Goal: Task Accomplishment & Management: Complete application form

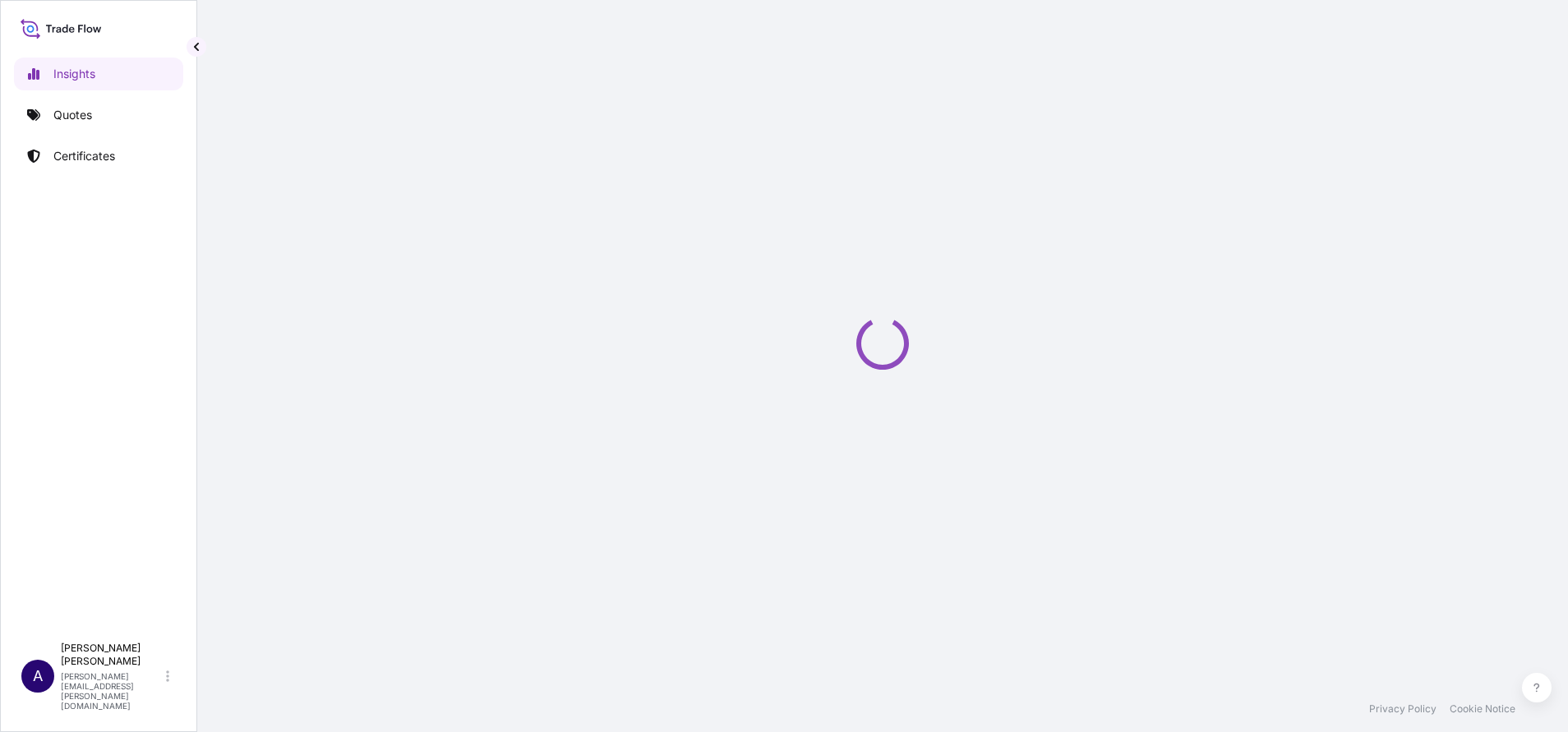
select select "2025"
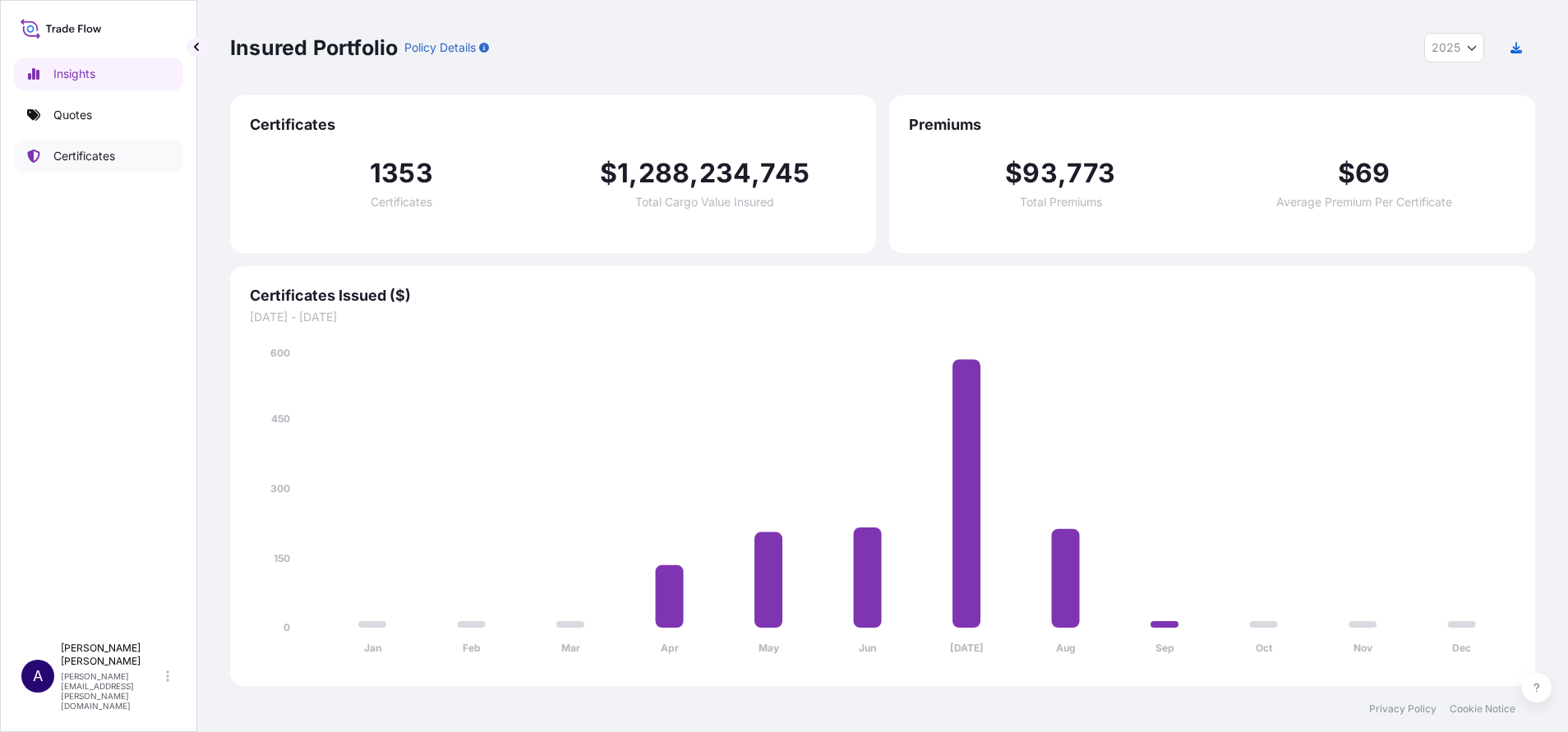
click at [97, 155] on p "Certificates" at bounding box center [84, 156] width 62 height 16
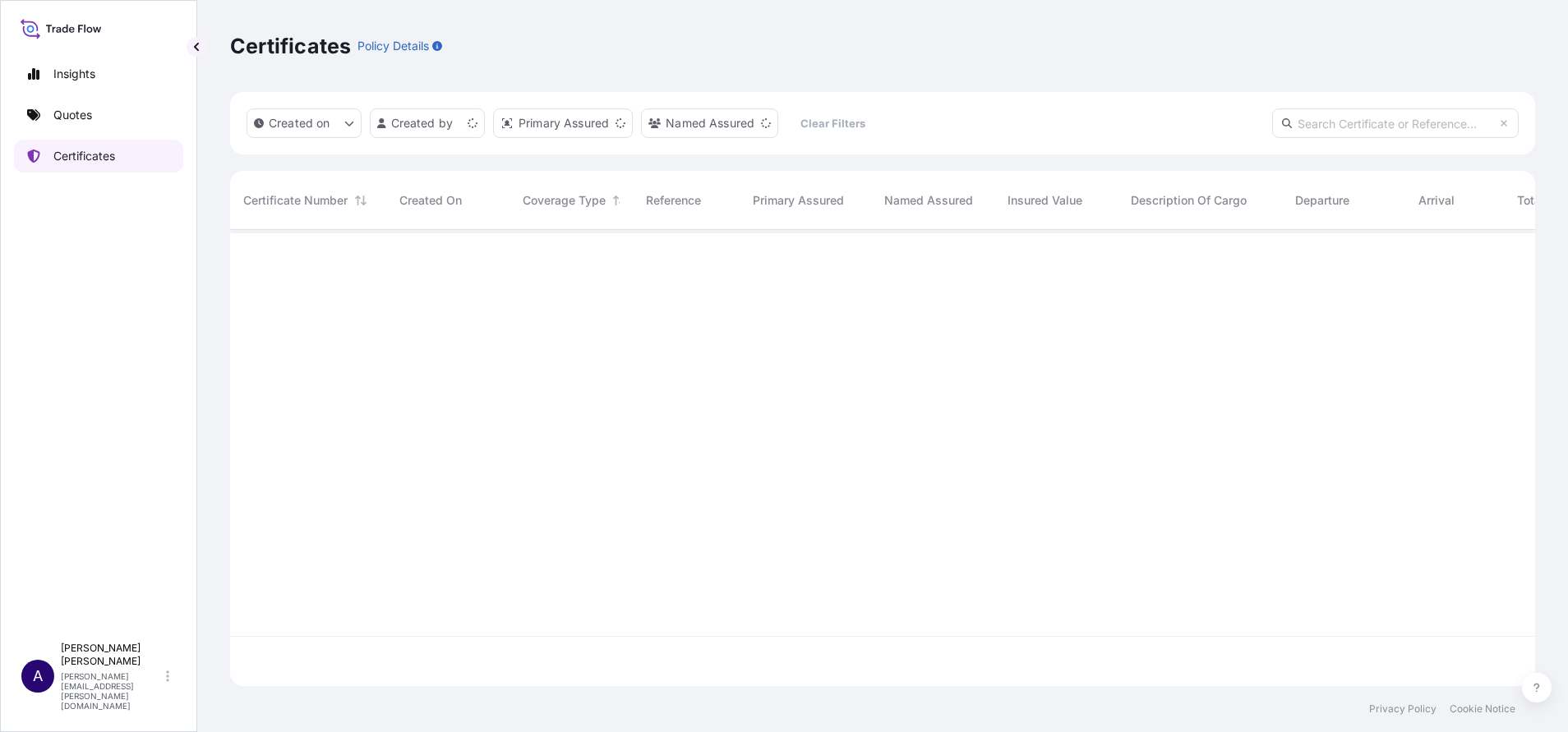
scroll to position [446, 1286]
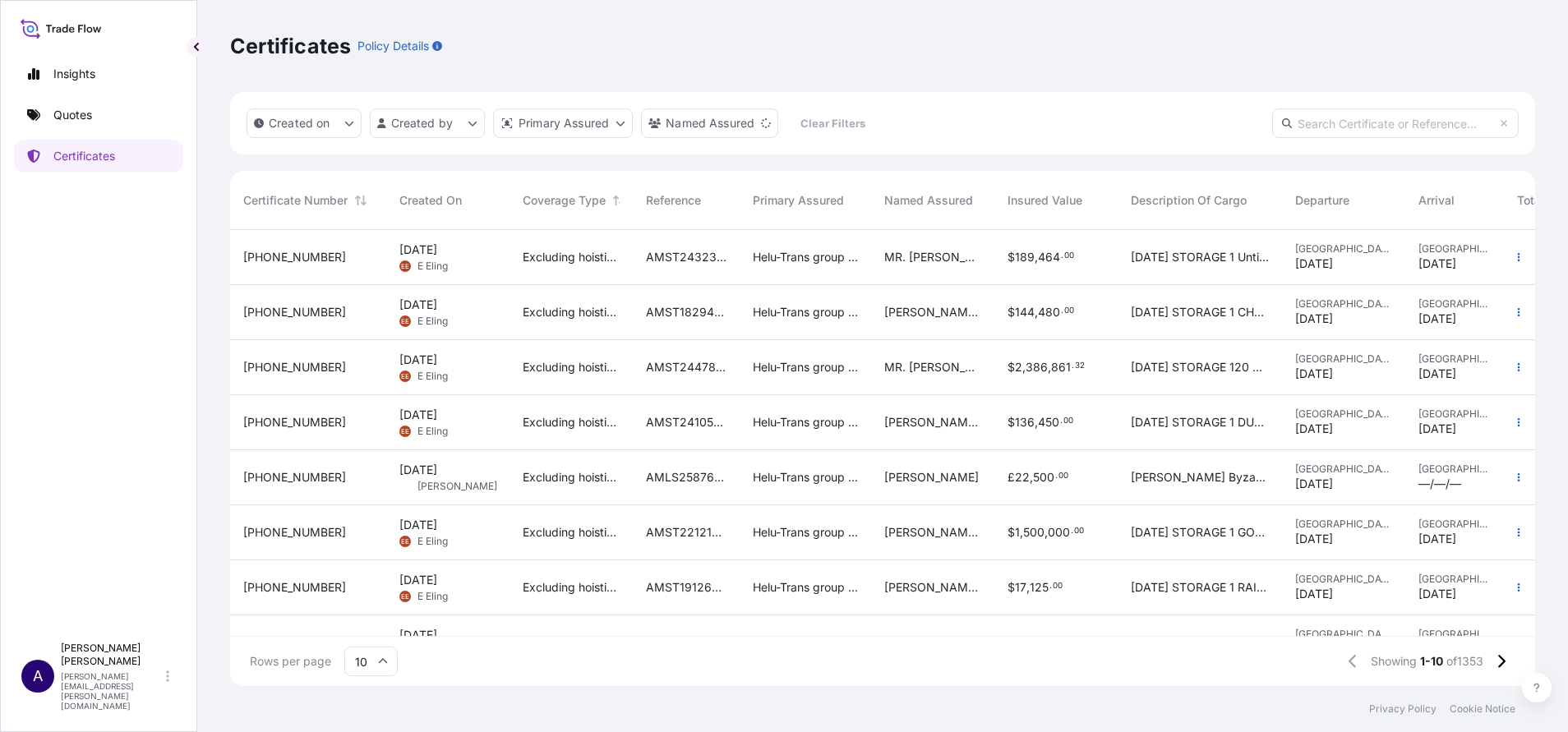
click at [1345, 115] on input "text" at bounding box center [1395, 124] width 247 height 30
paste input "[URL][DOMAIN_NAME]"
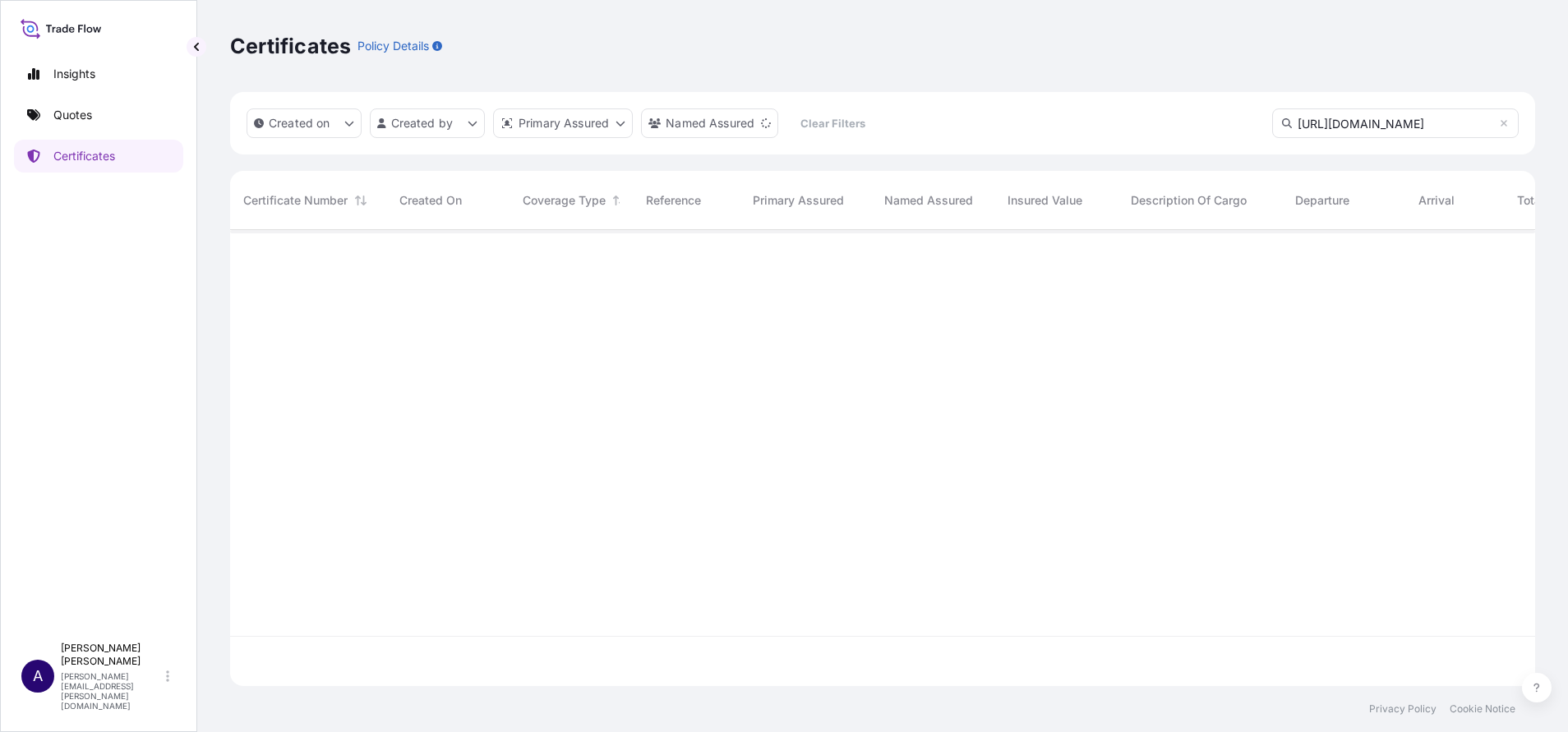
scroll to position [0, 0]
type input "h"
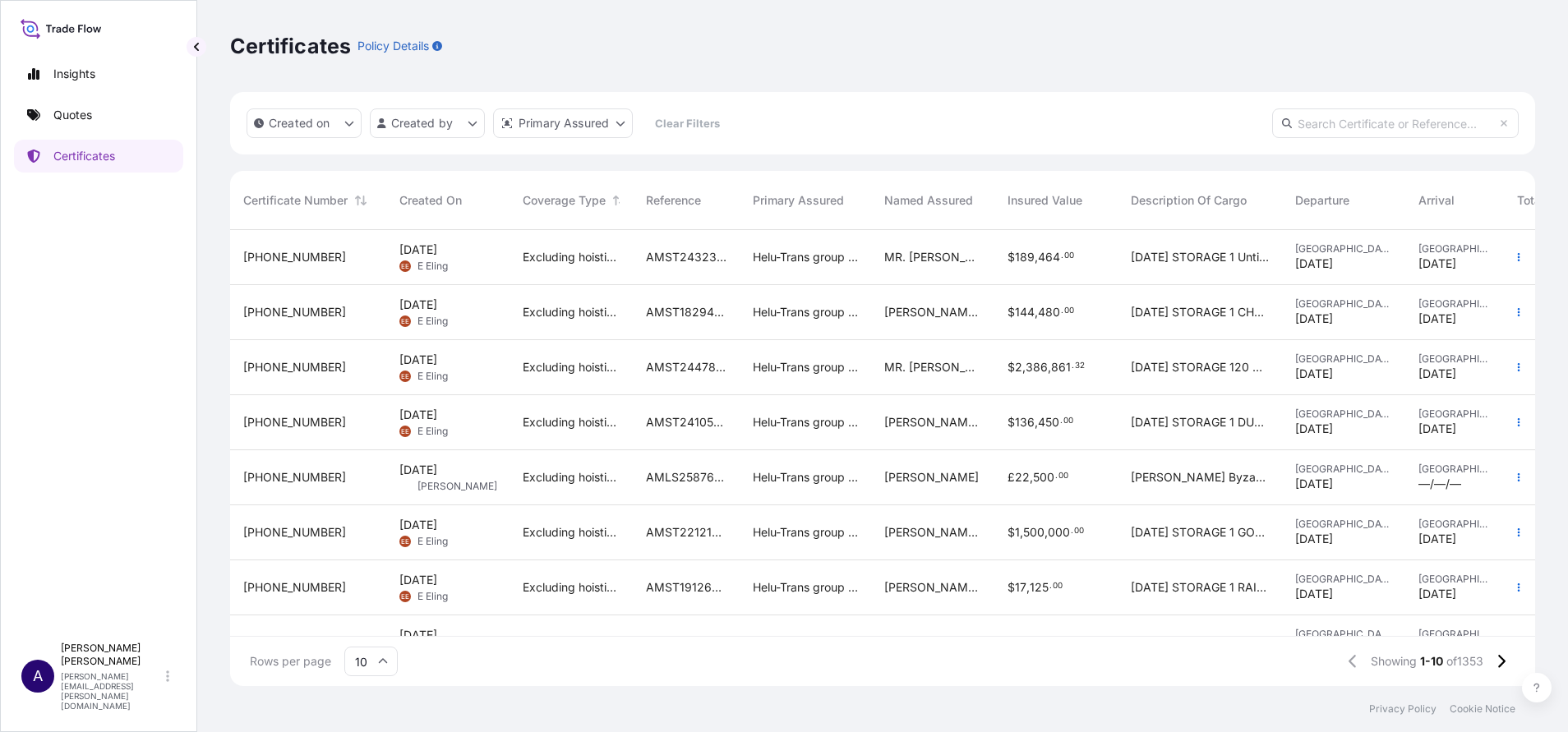
paste input "[PHONE_NUMBER]"
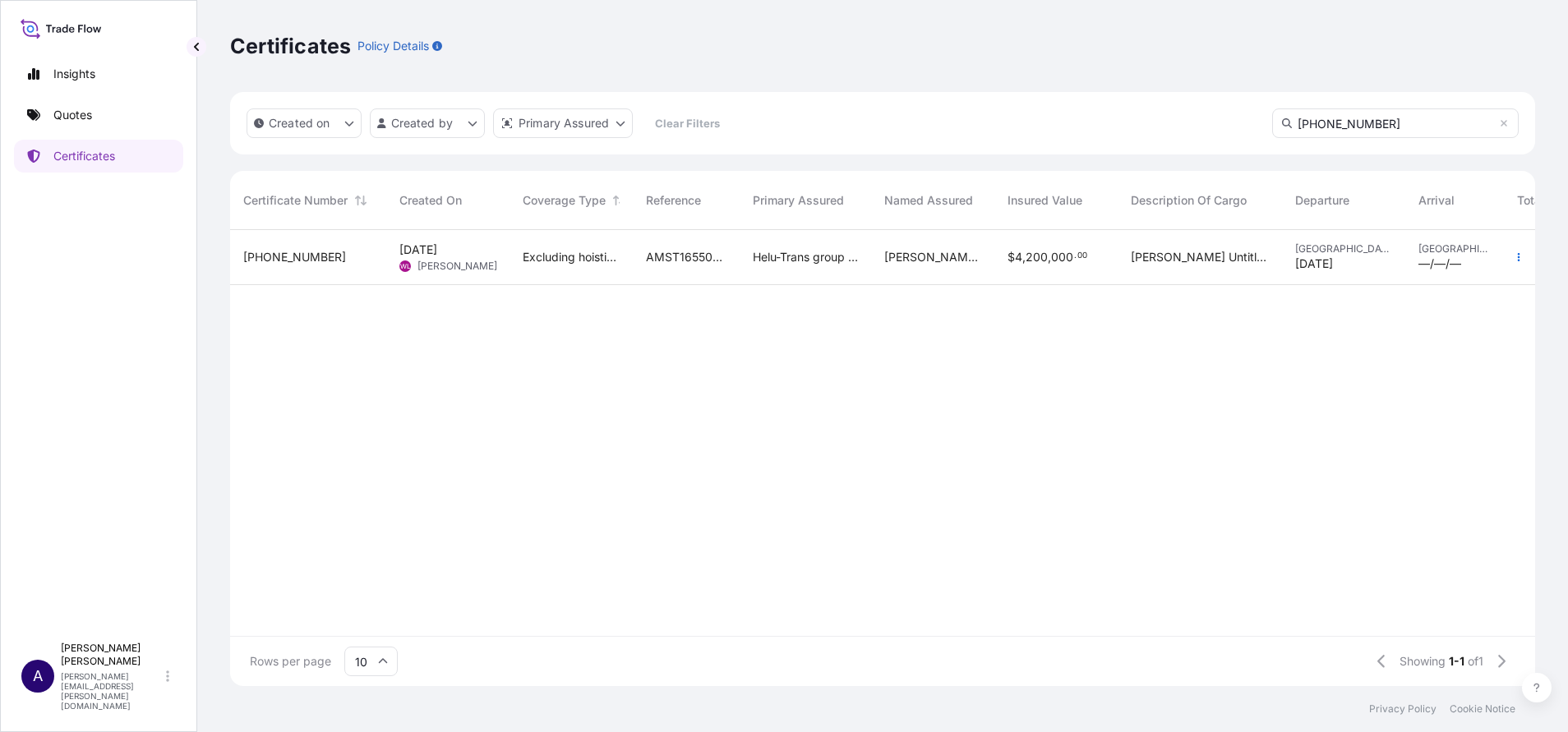
type input "[PHONE_NUMBER]"
click at [300, 262] on span "[PHONE_NUMBER]" at bounding box center [294, 257] width 103 height 16
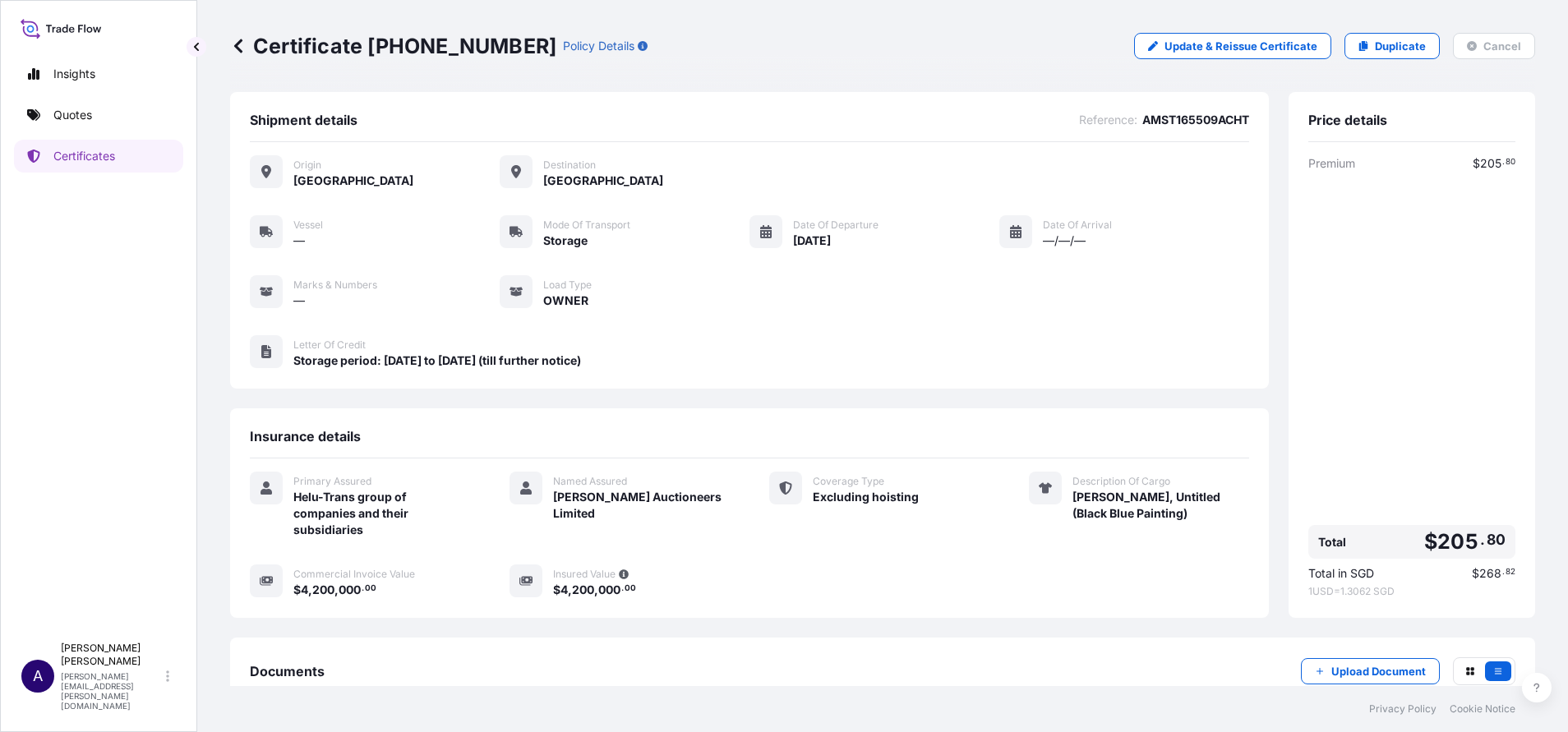
click at [1215, 59] on div "Certificate [PHONE_NUMBER] Policy Details Update & Reissue Certificate Duplicat…" at bounding box center [883, 46] width 1305 height 92
click at [1236, 45] on p "Update & Reissue Certificate" at bounding box center [1241, 46] width 153 height 16
select select "STORAGE"
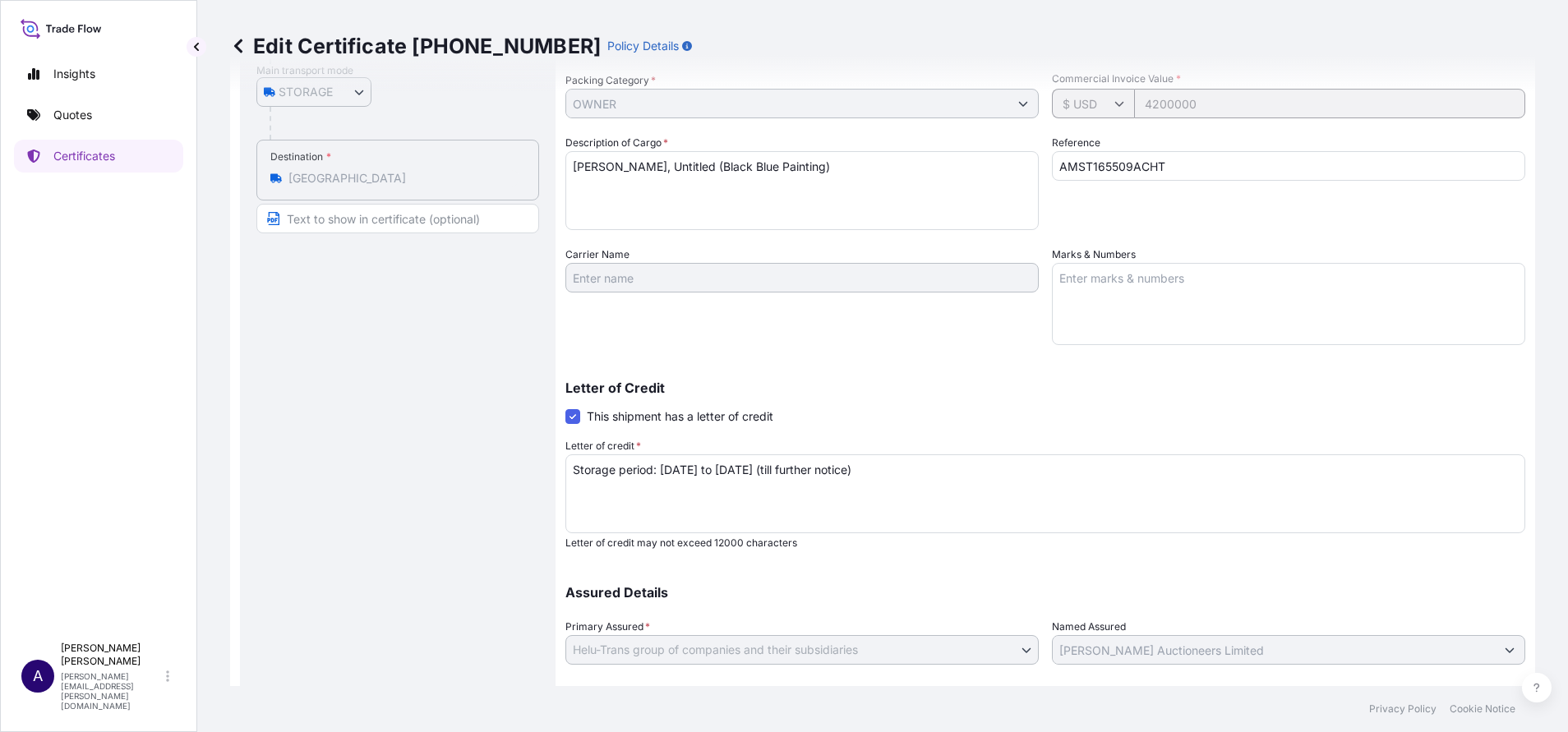
scroll to position [278, 0]
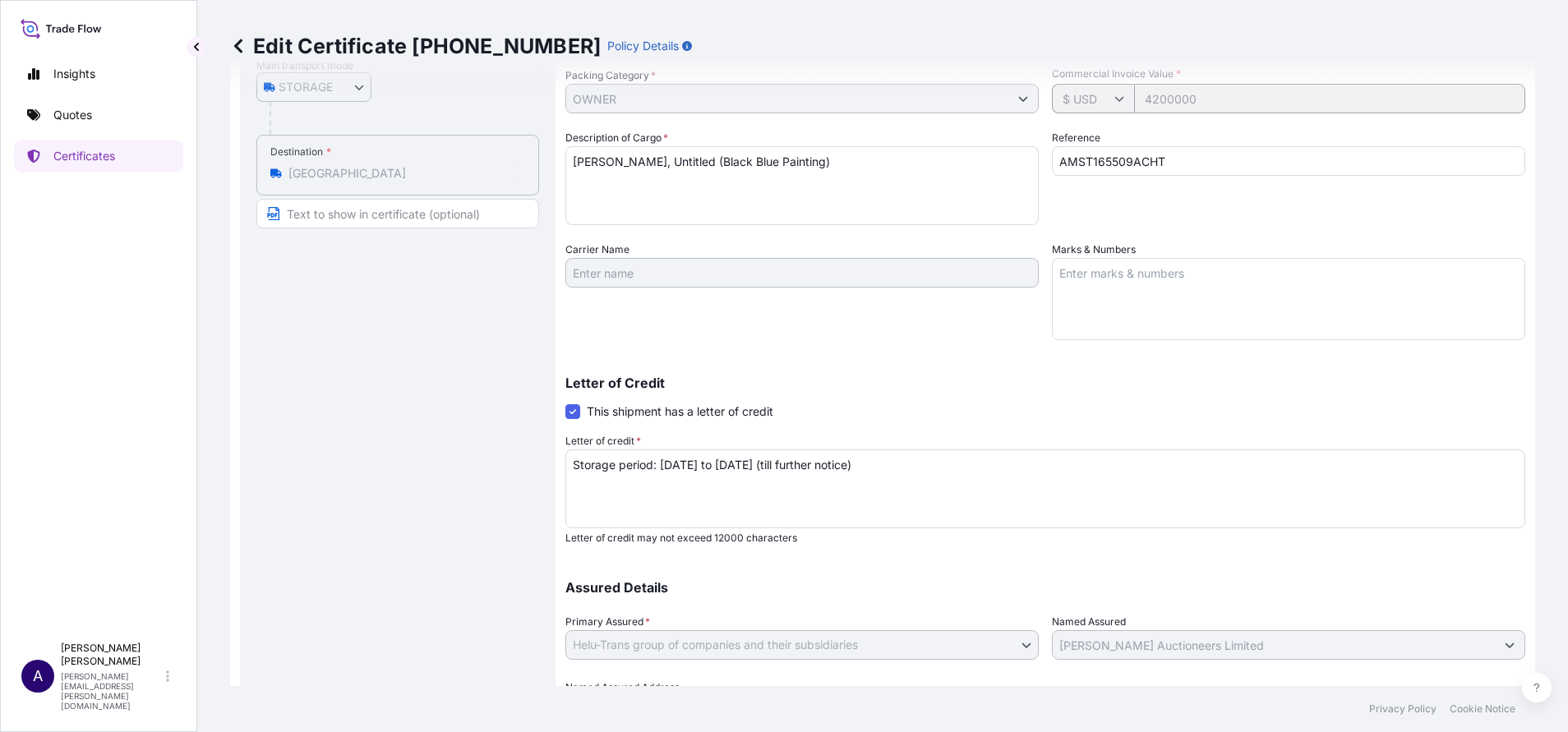
click at [760, 468] on textarea "Storage period: [DATE] to [DATE] (till further notice)" at bounding box center [1045, 489] width 960 height 79
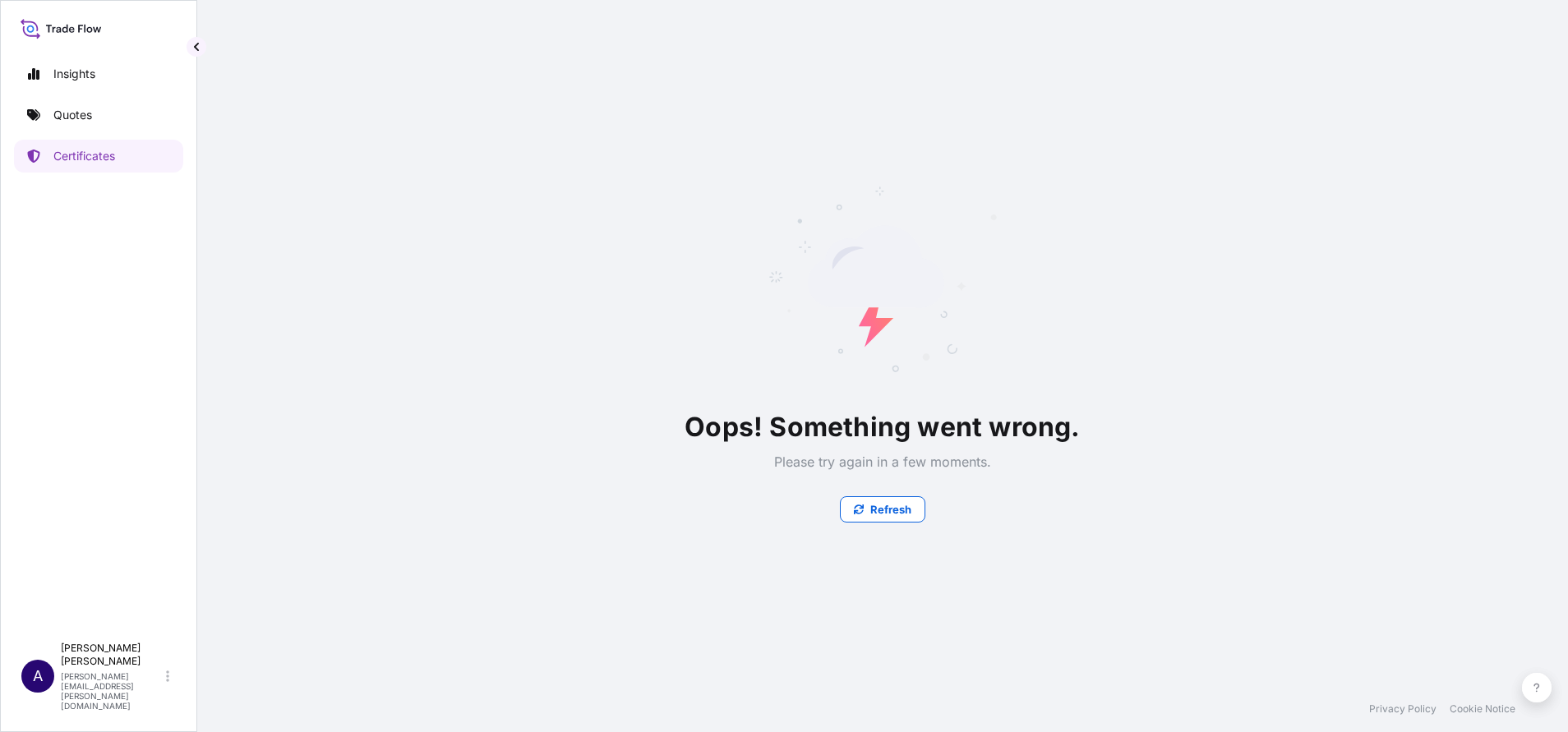
scroll to position [0, 0]
click at [893, 507] on p "Refresh" at bounding box center [891, 509] width 41 height 16
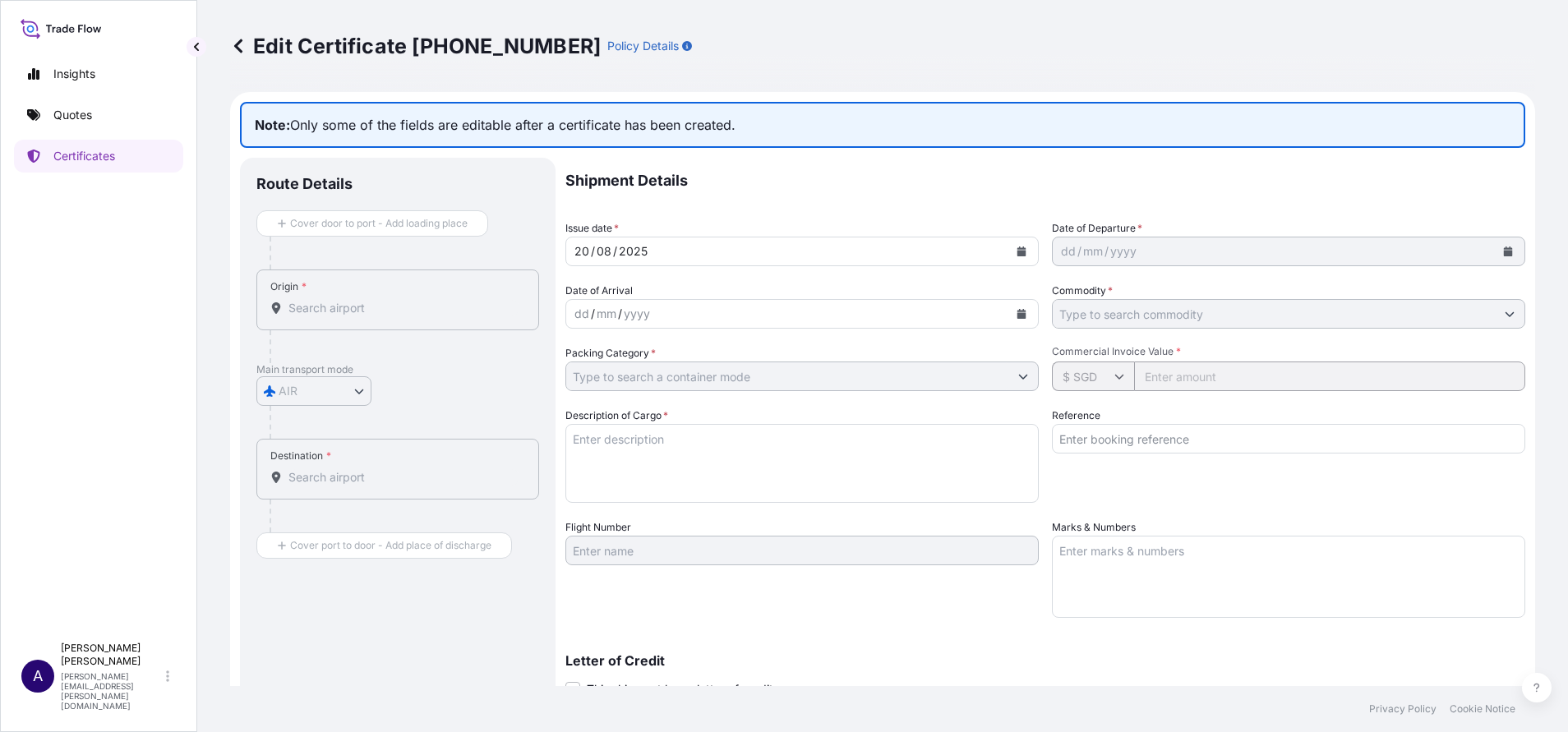
select select "STORAGE"
type input "NON-FRAGILE"
type input "OWNER"
type input "$ USD"
type input "4200000"
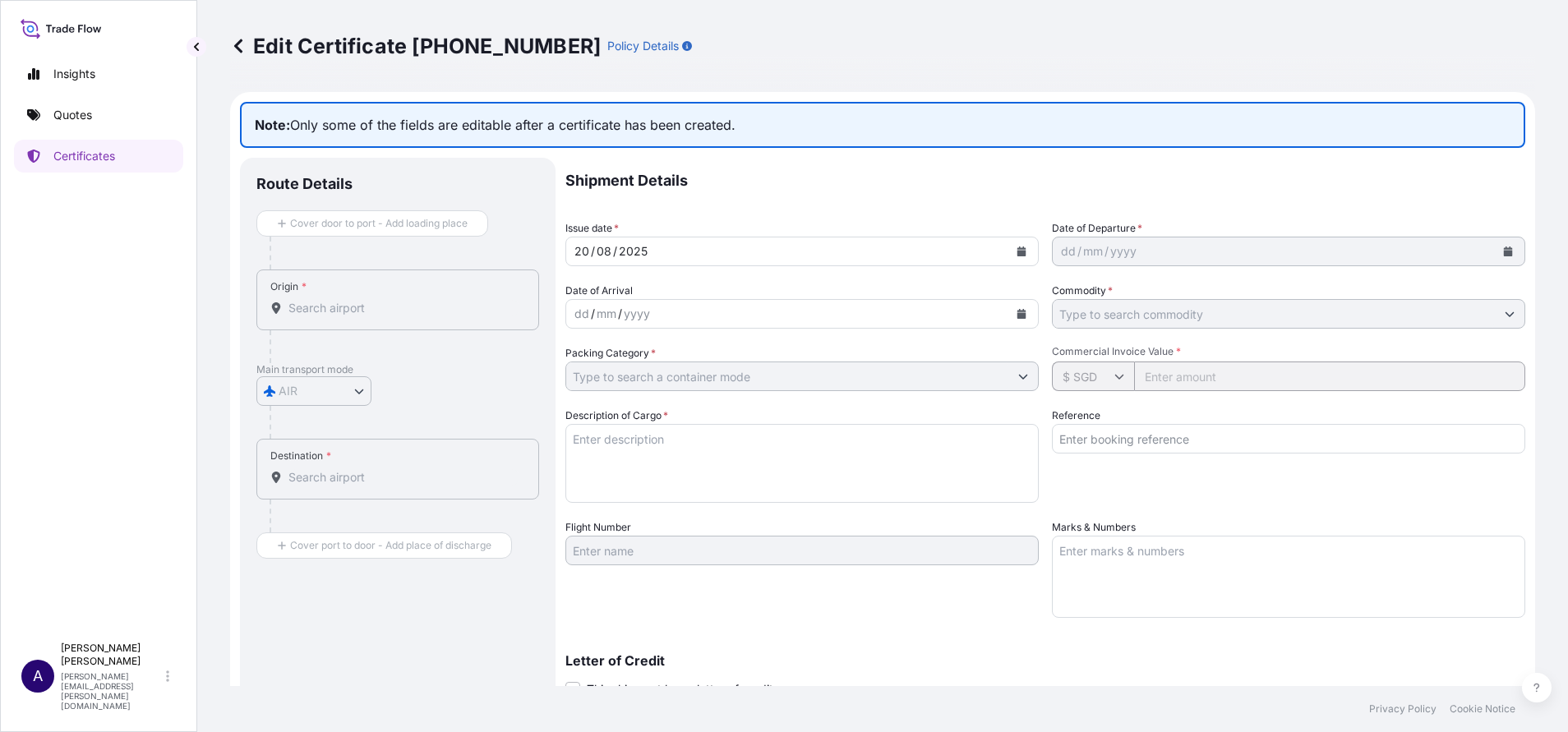
type textarea "[PERSON_NAME], Untitled (Black Blue Painting)"
type input "AMST165509ACHT"
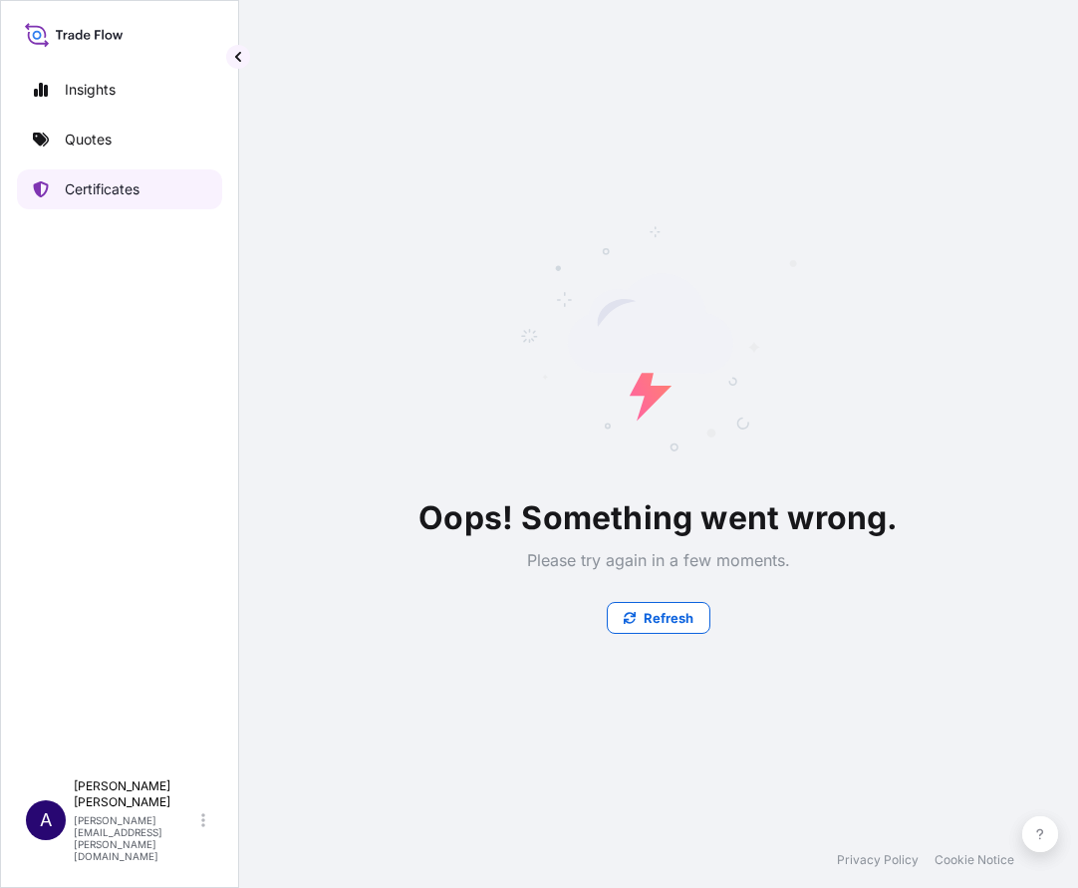
click at [100, 193] on p "Certificates" at bounding box center [102, 189] width 75 height 20
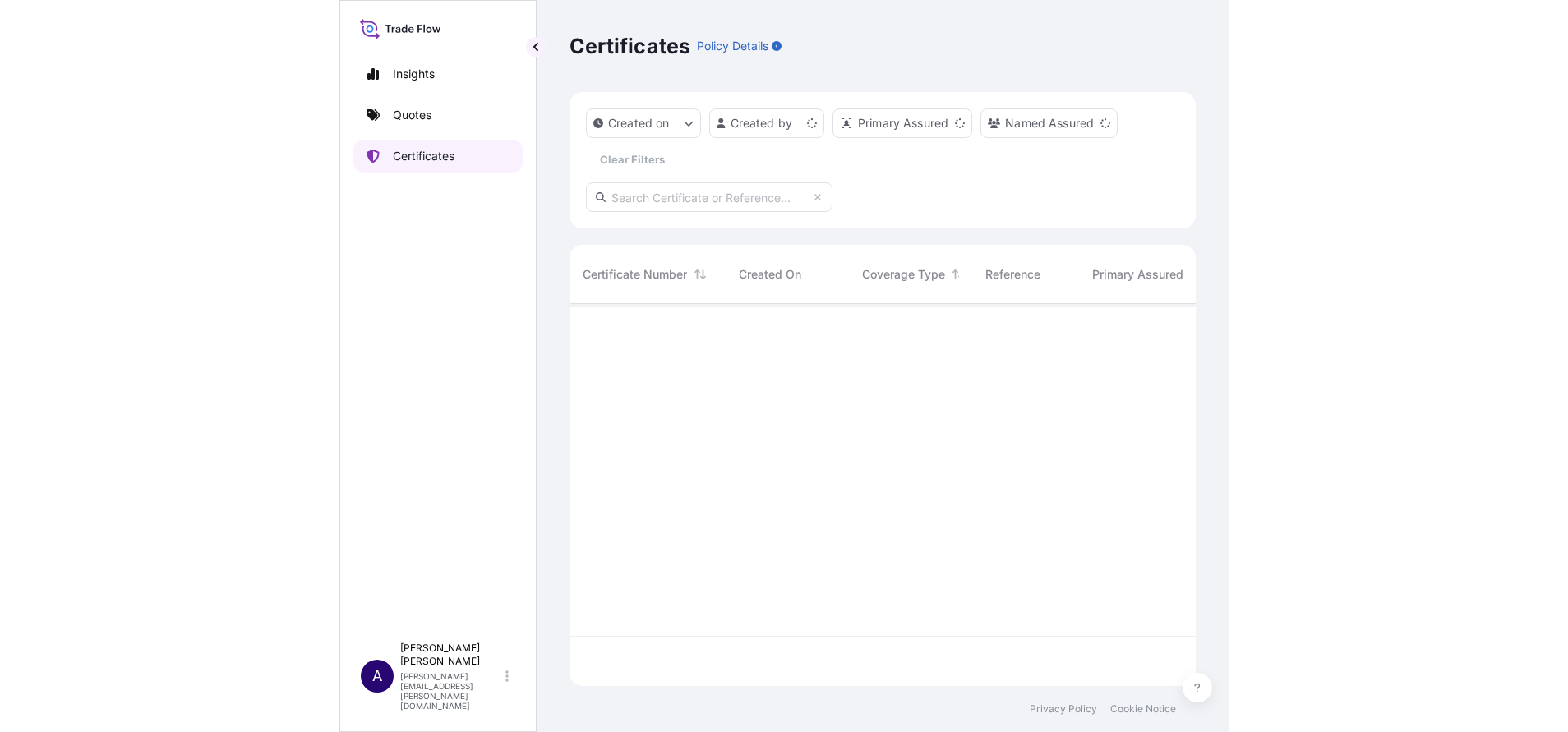
scroll to position [372, 607]
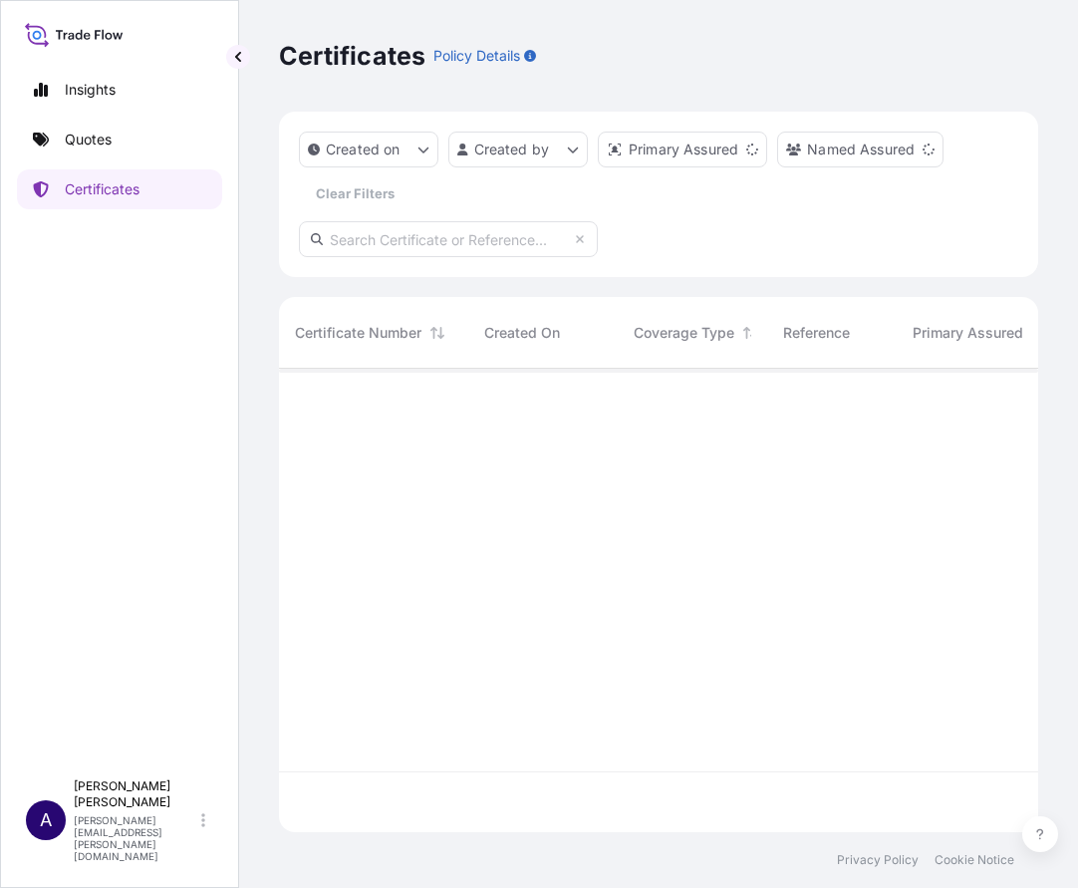
click at [513, 245] on input "text" at bounding box center [448, 239] width 299 height 36
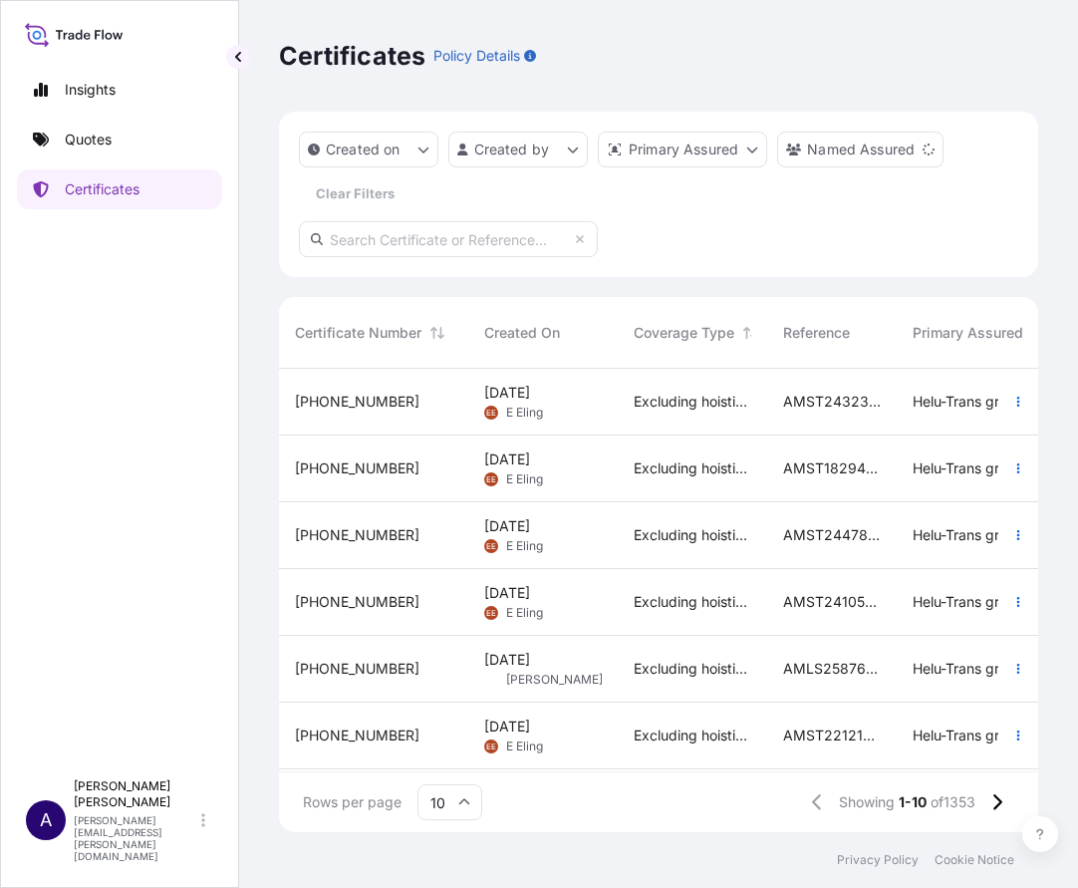
paste input "[PHONE_NUMBER]"
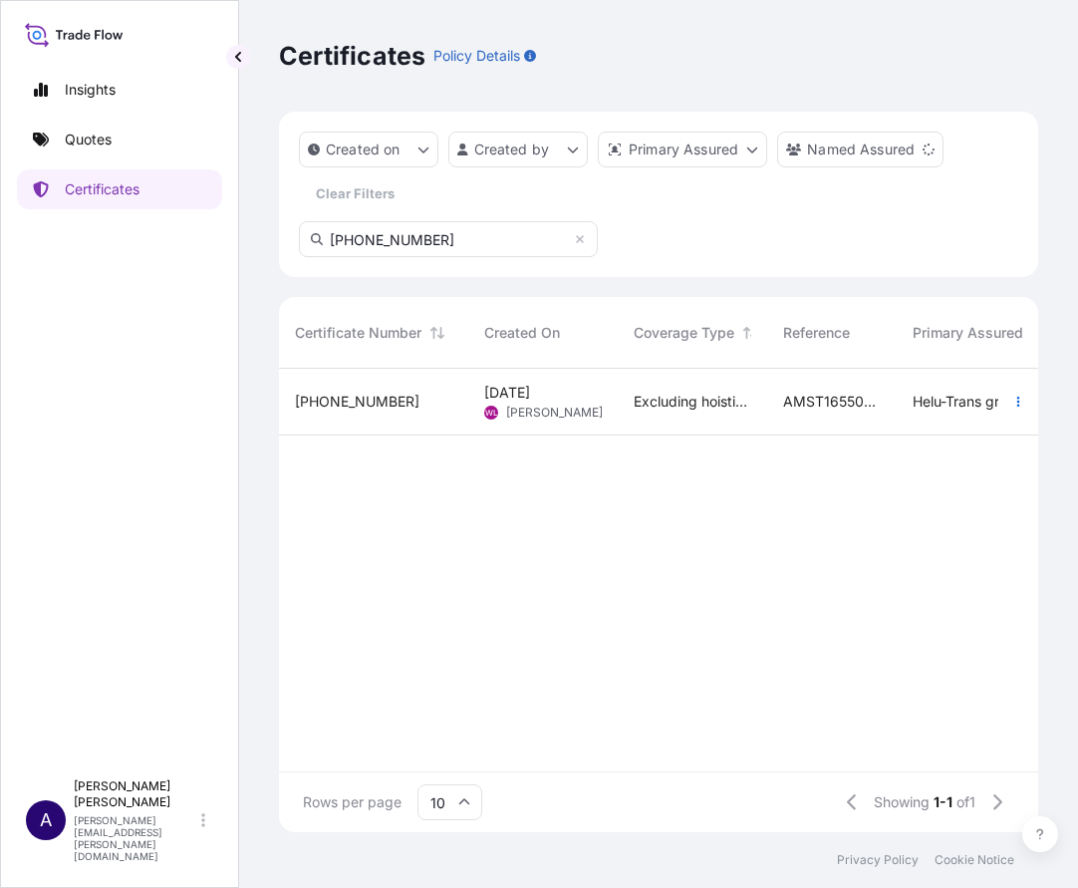
type input "[PHONE_NUMBER]"
click at [314, 402] on span "[PHONE_NUMBER]" at bounding box center [357, 402] width 125 height 20
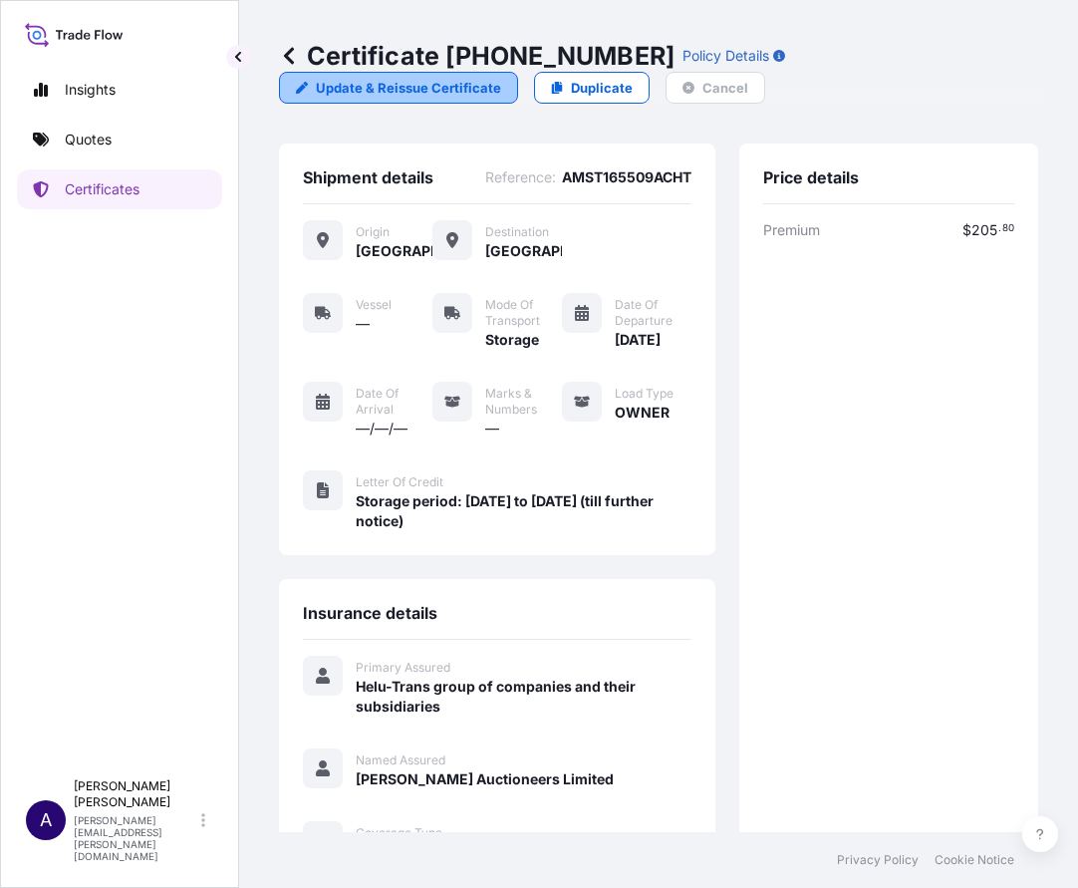
click at [412, 84] on p "Update & Reissue Certificate" at bounding box center [408, 88] width 185 height 20
select select "STORAGE"
select select "31504"
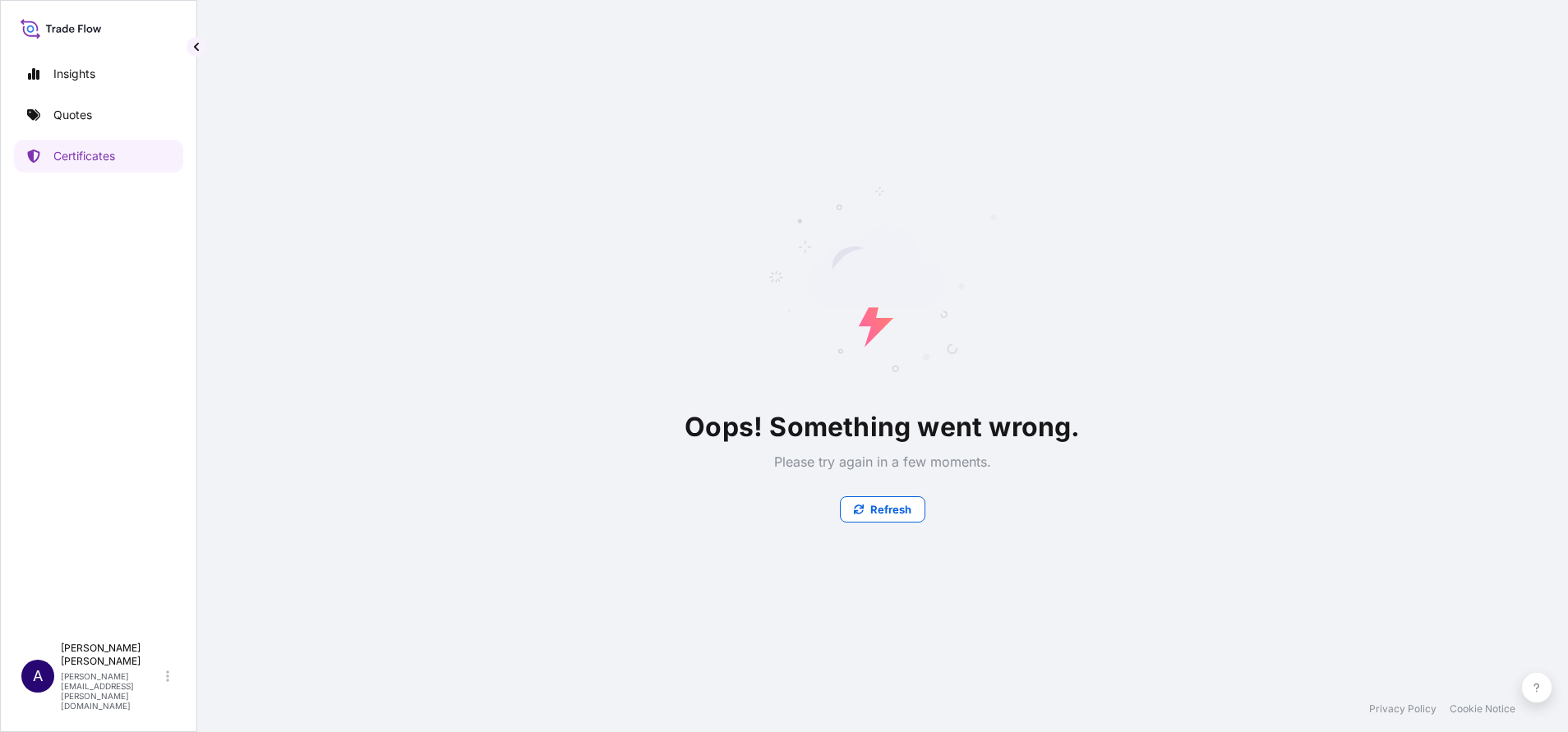
click at [769, 191] on icon at bounding box center [883, 279] width 230 height 230
